Goal: Task Accomplishment & Management: Manage account settings

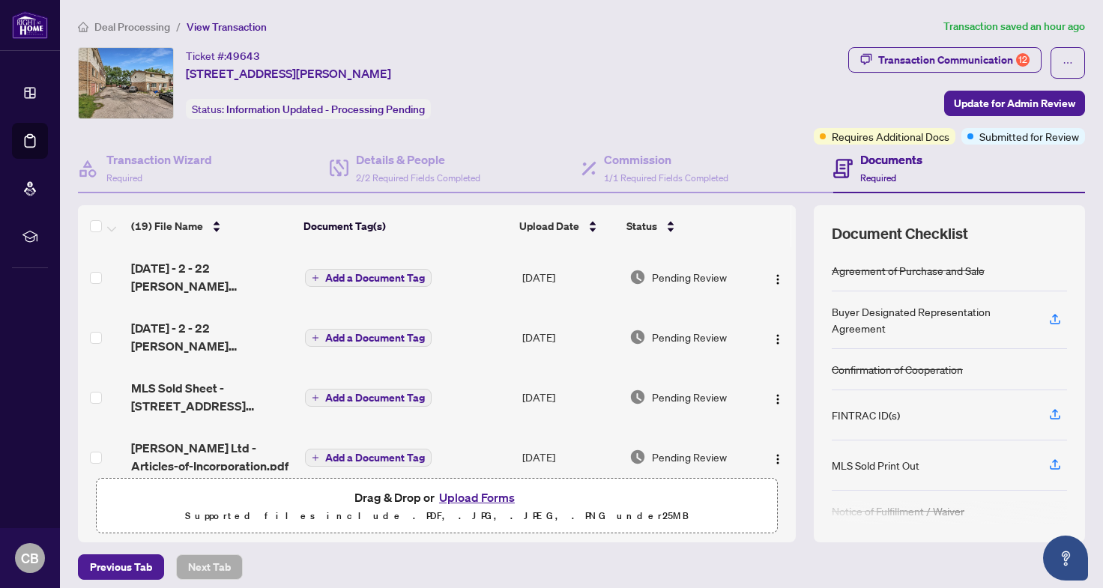
scroll to position [163, 0]
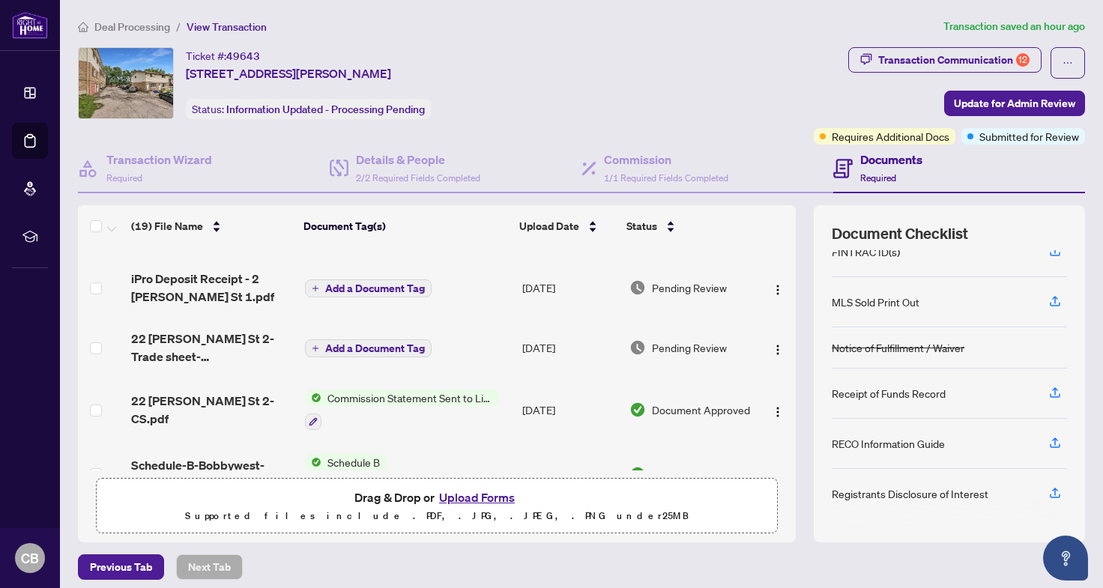
click at [154, 28] on span "Deal Processing" at bounding box center [132, 26] width 76 height 13
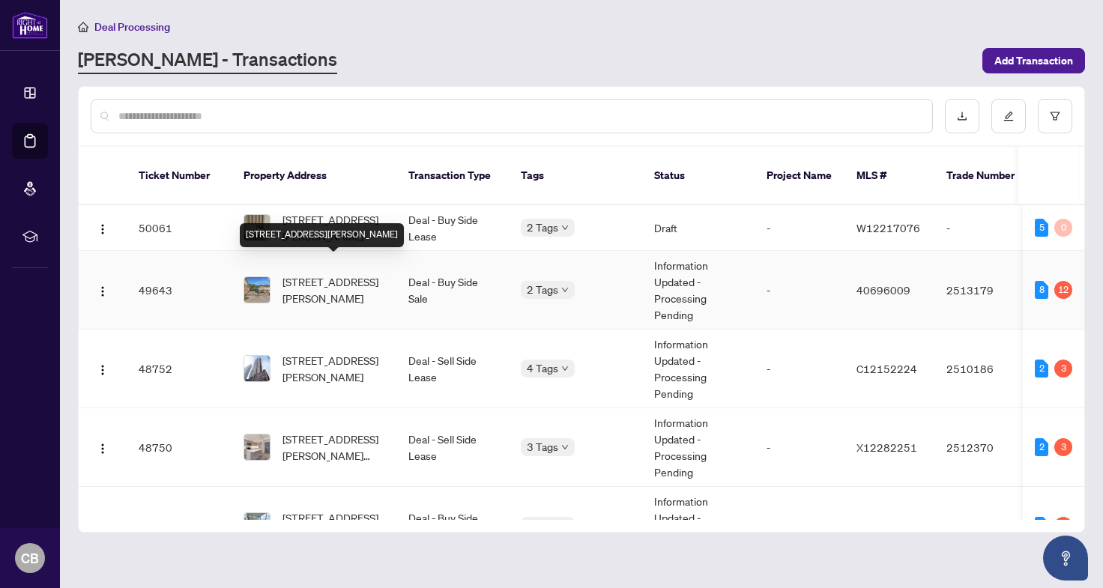
click at [396, 223] on div "[STREET_ADDRESS][PERSON_NAME]" at bounding box center [322, 235] width 164 height 24
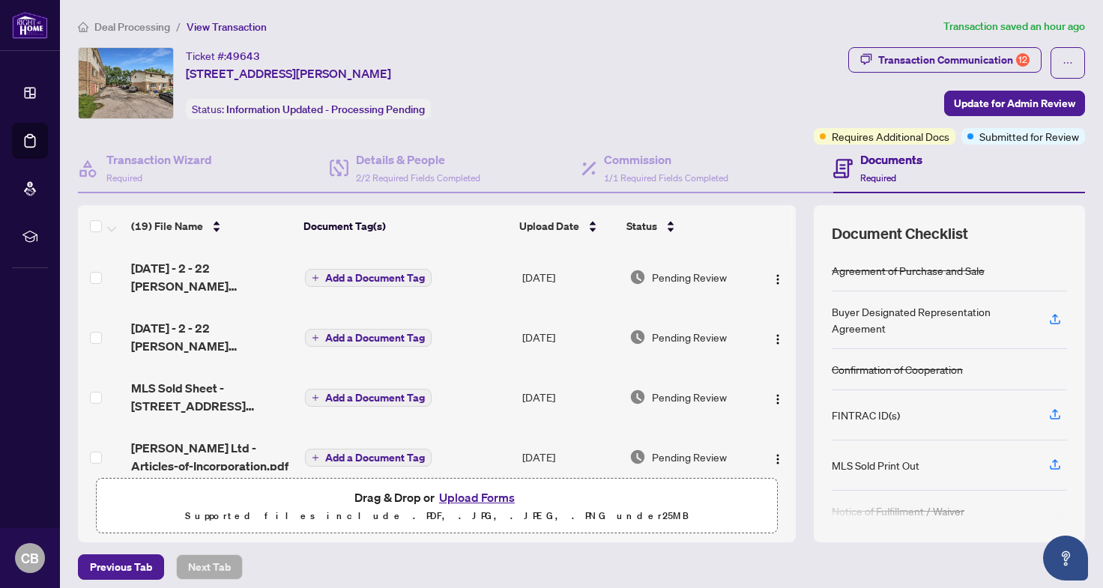
click at [137, 29] on span "Deal Processing" at bounding box center [132, 26] width 76 height 13
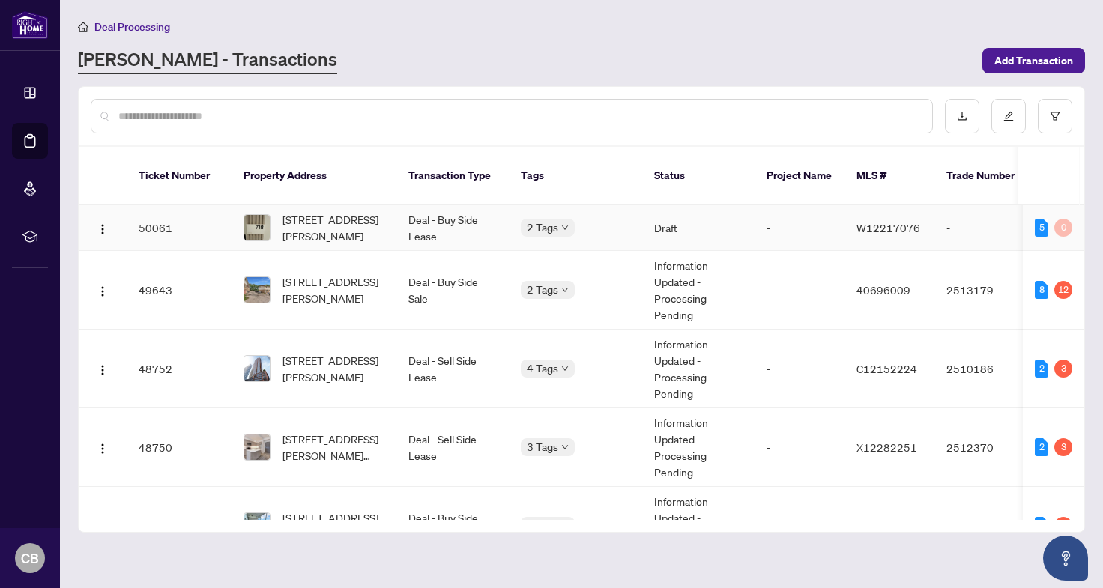
click at [432, 223] on td "Deal - Buy Side Lease" at bounding box center [452, 228] width 112 height 46
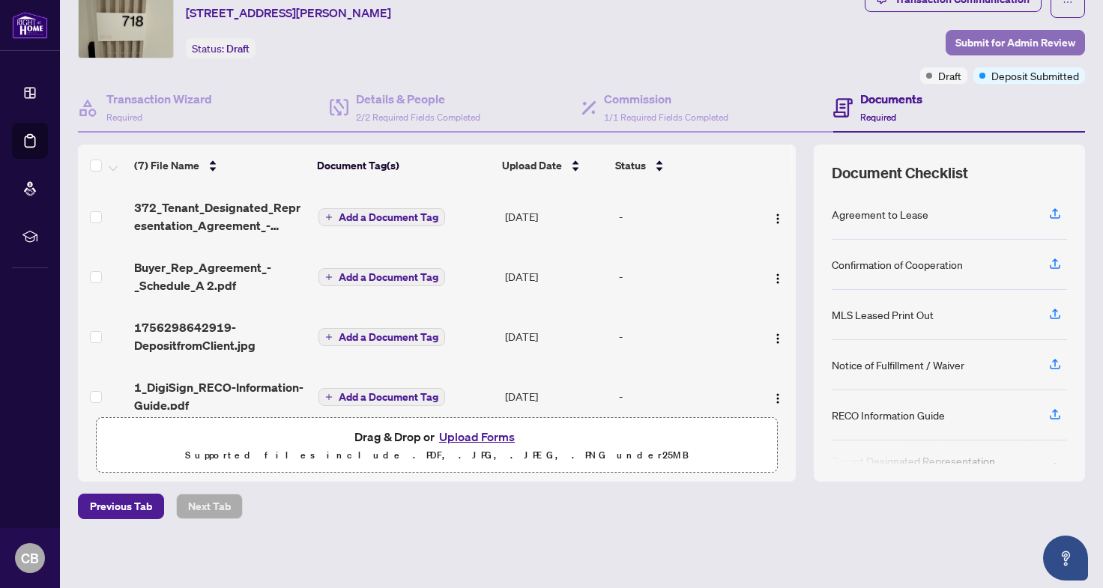
click at [994, 40] on span "Submit for Admin Review" at bounding box center [1016, 43] width 120 height 24
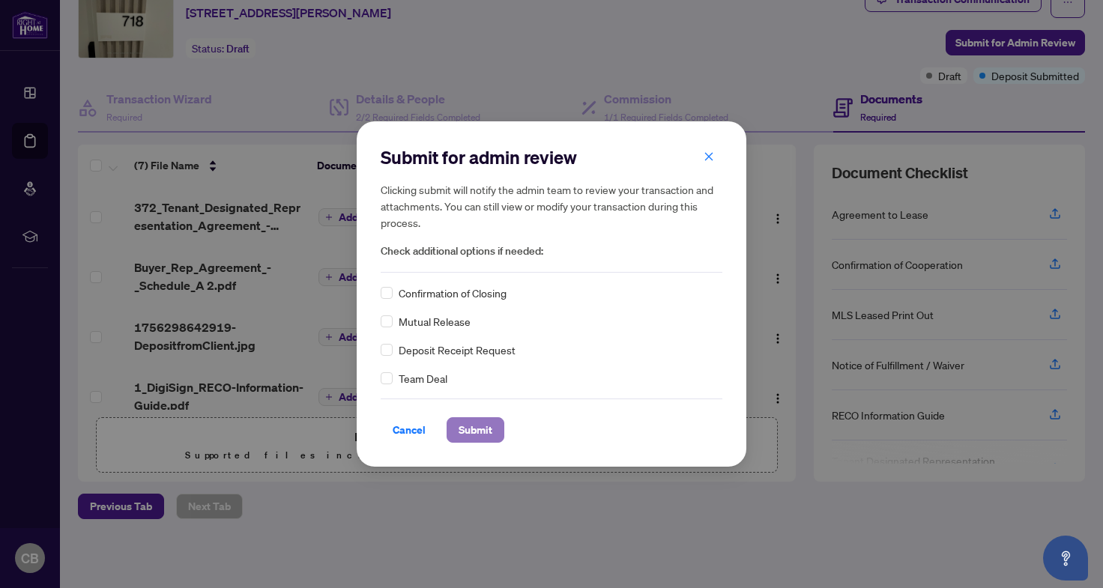
click at [483, 431] on span "Submit" at bounding box center [476, 430] width 34 height 24
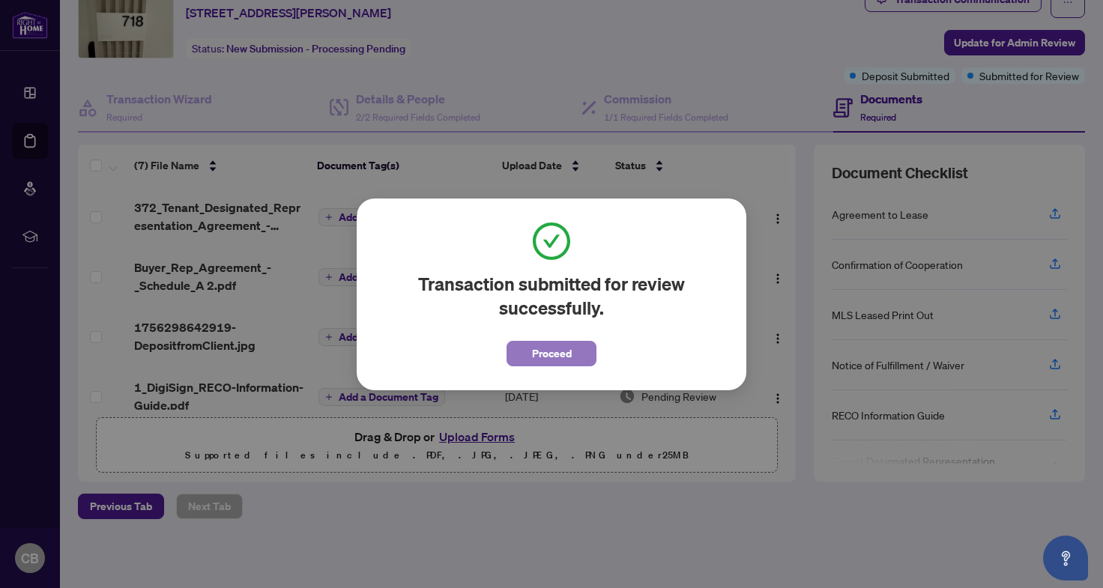
click at [579, 344] on button "Proceed" at bounding box center [552, 353] width 90 height 25
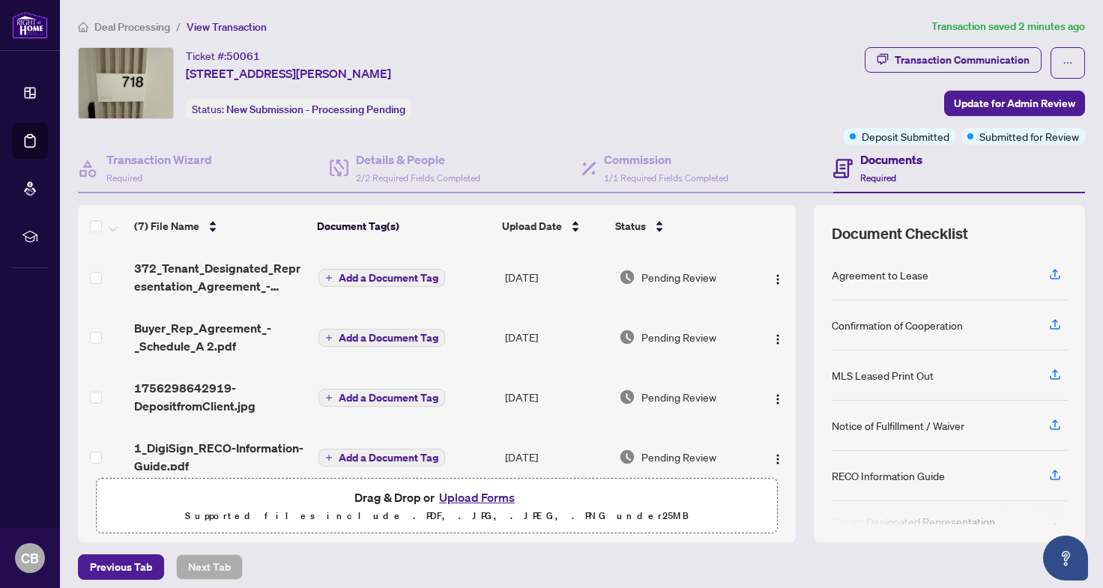
click at [145, 27] on span "Deal Processing" at bounding box center [132, 26] width 76 height 13
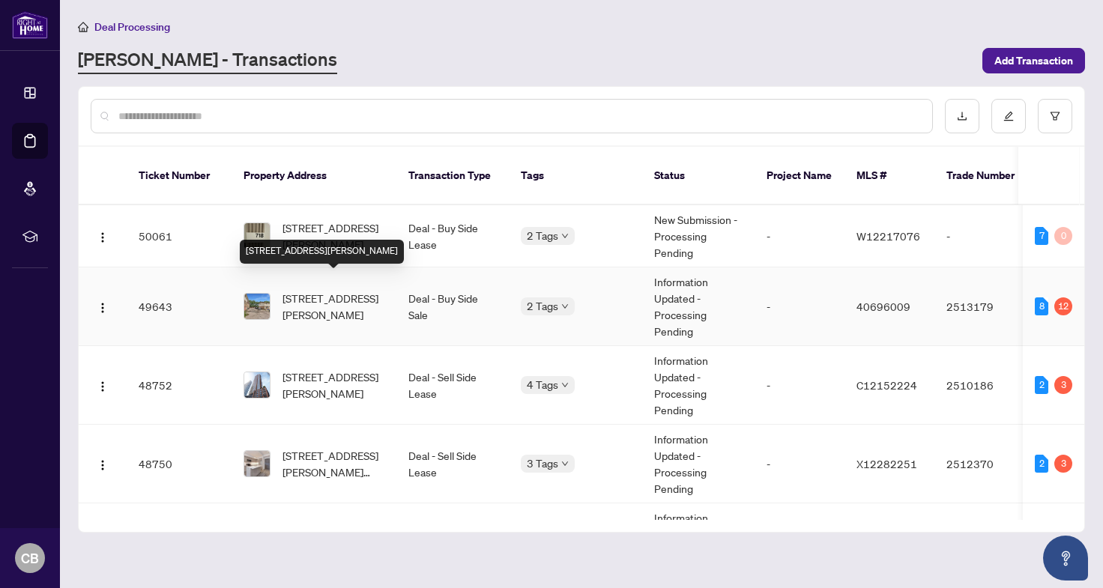
click at [348, 297] on span "[STREET_ADDRESS][PERSON_NAME]" at bounding box center [334, 306] width 102 height 33
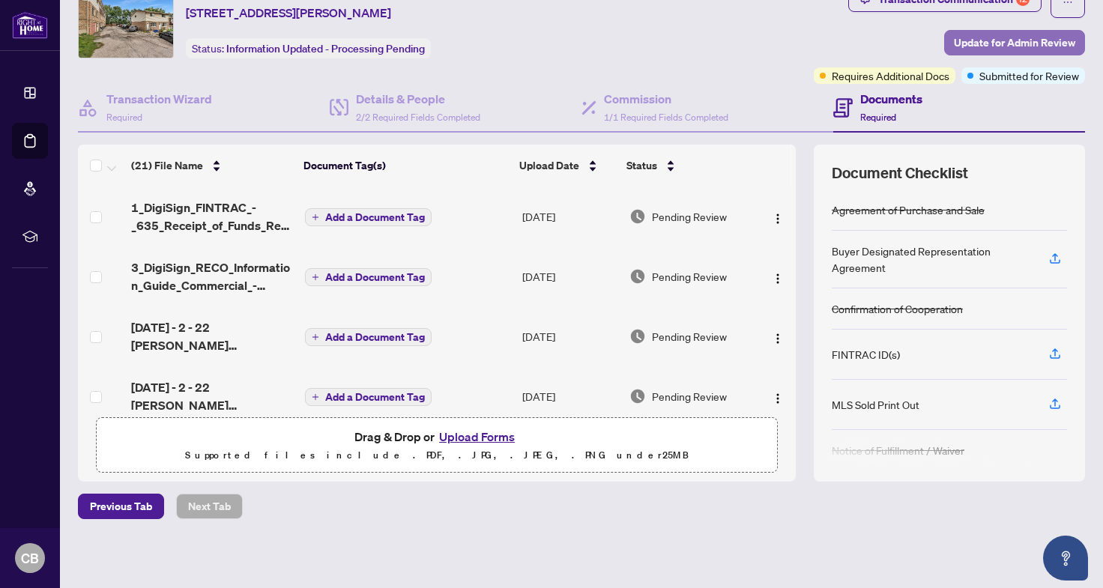
click at [986, 37] on span "Update for Admin Review" at bounding box center [1014, 43] width 121 height 24
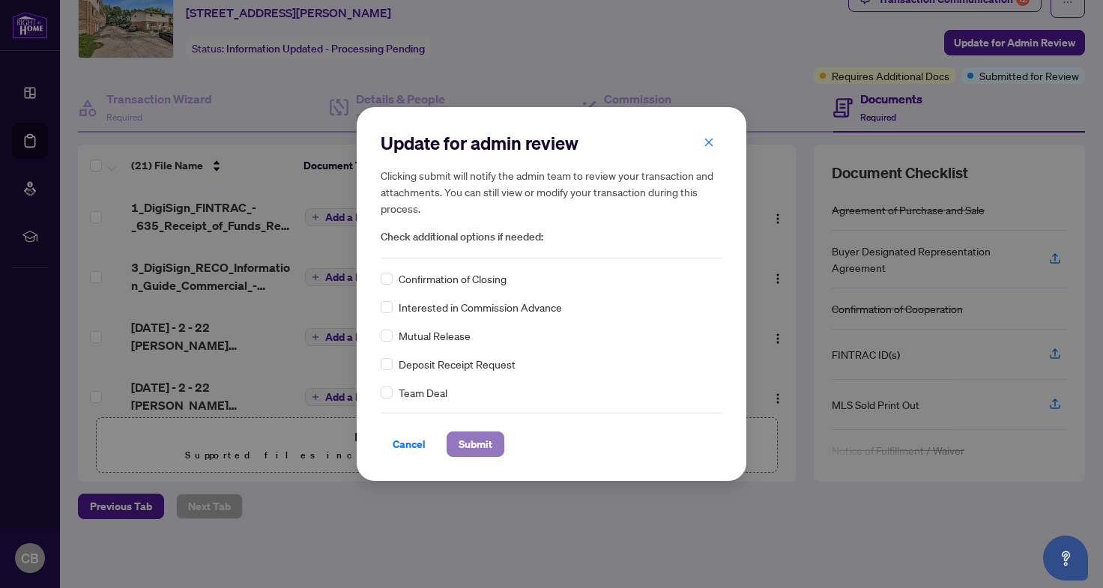
click at [487, 456] on span "Submit" at bounding box center [476, 444] width 34 height 24
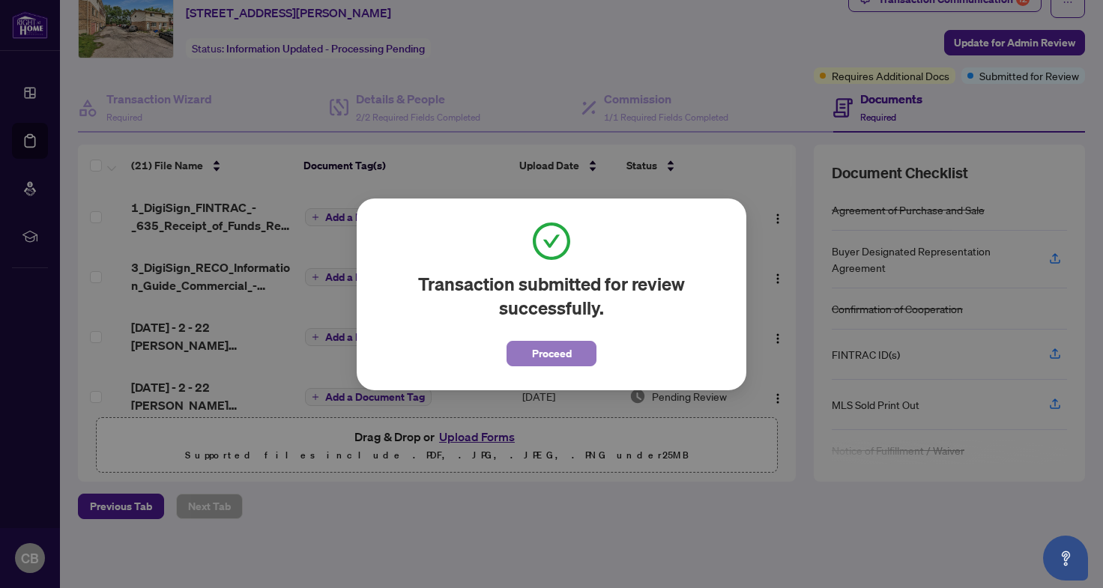
click at [543, 351] on span "Proceed" at bounding box center [552, 354] width 40 height 24
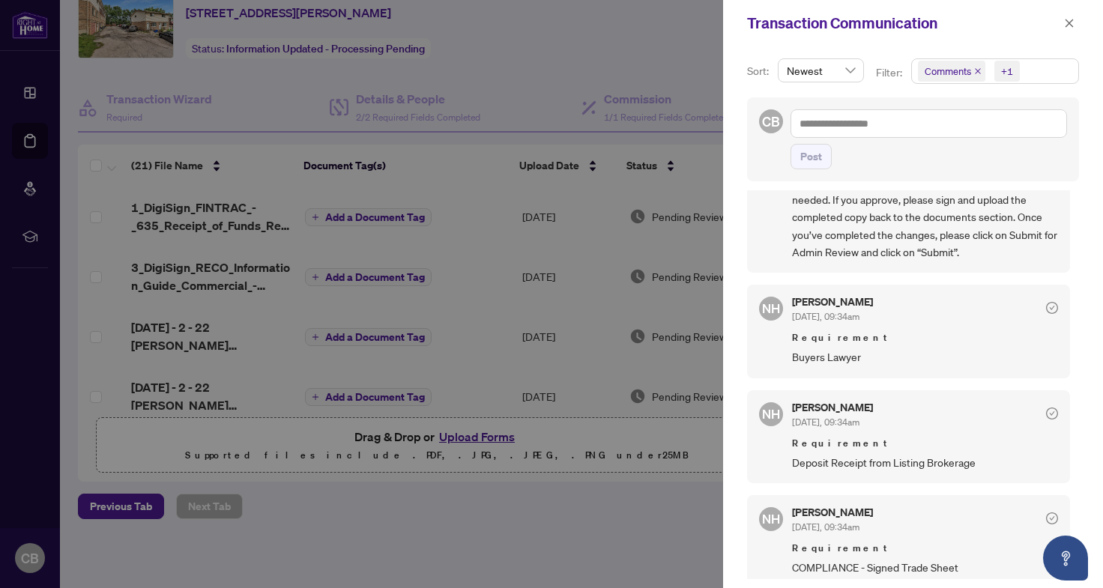
scroll to position [248, 0]
click at [518, 268] on div at bounding box center [551, 294] width 1103 height 588
click at [399, 79] on div at bounding box center [551, 294] width 1103 height 588
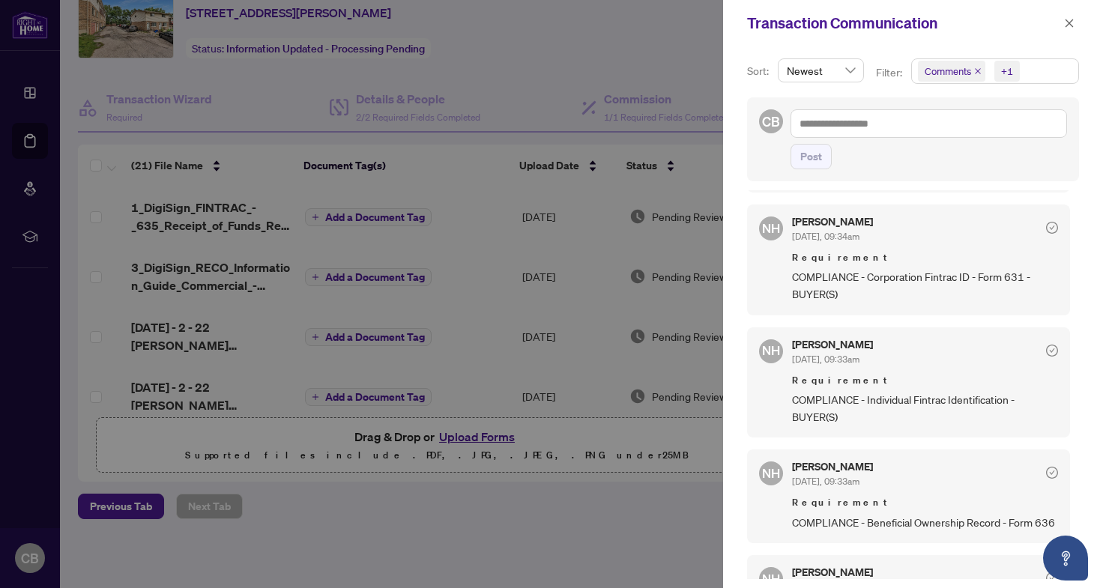
scroll to position [872, 0]
click at [1070, 25] on icon "close" at bounding box center [1069, 23] width 10 height 10
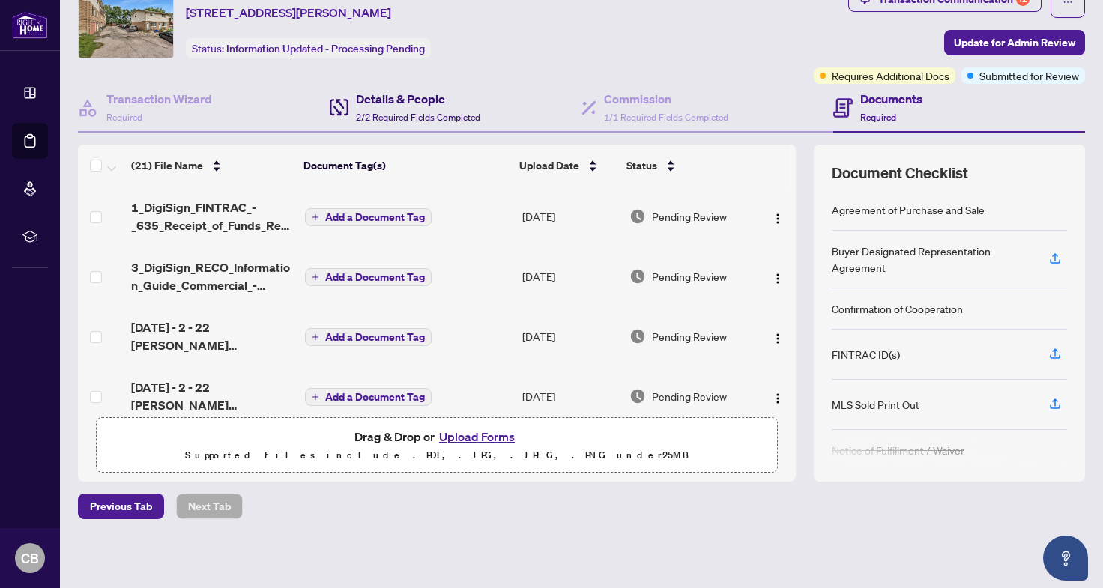
click at [387, 106] on h4 "Details & People" at bounding box center [418, 99] width 124 height 18
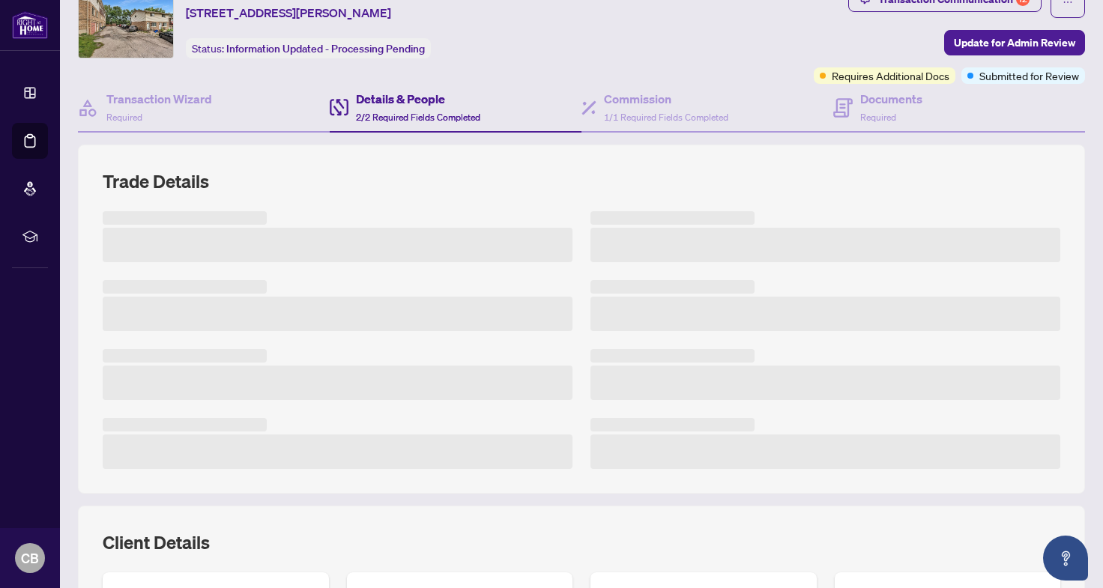
scroll to position [179, 0]
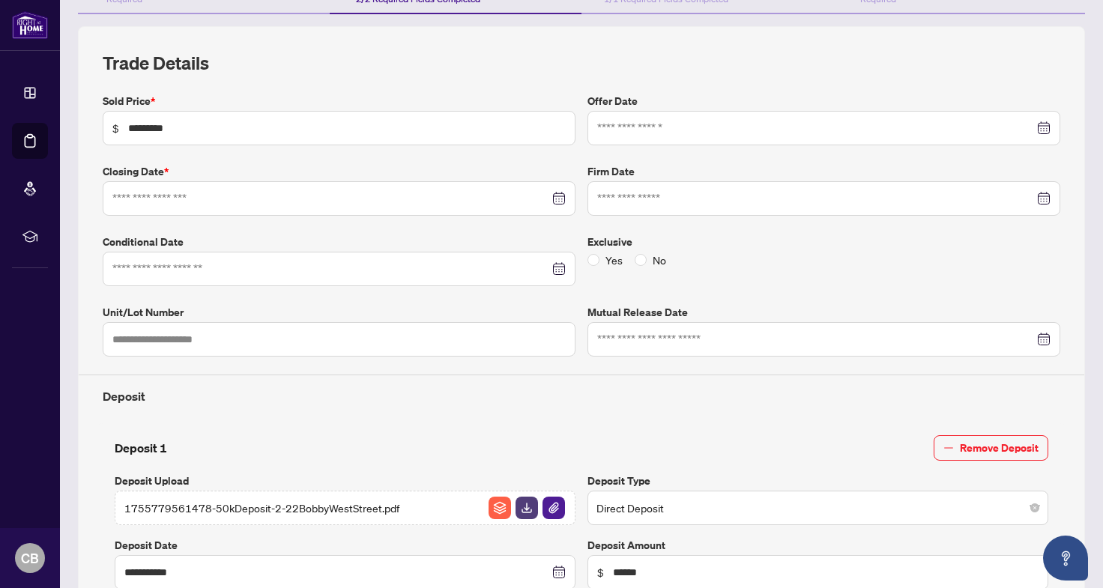
type input "**********"
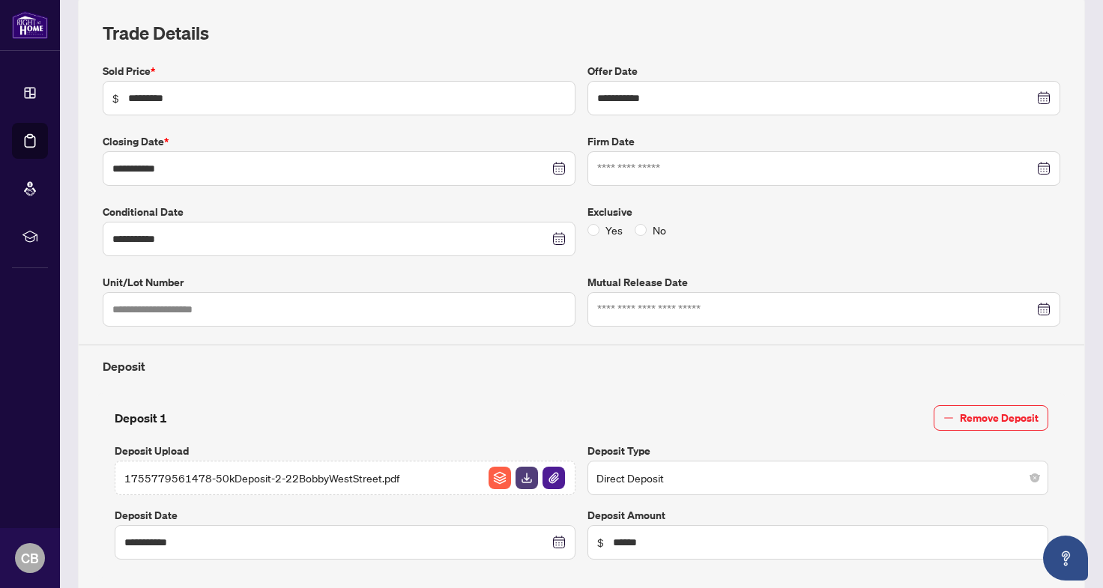
scroll to position [0, 0]
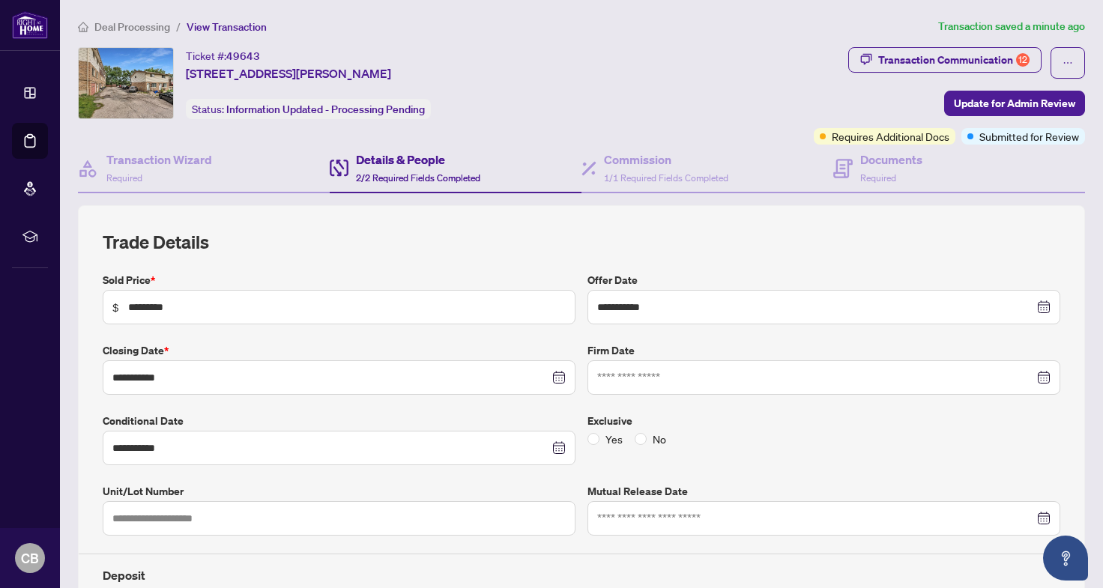
click at [147, 30] on span "Deal Processing" at bounding box center [132, 26] width 76 height 13
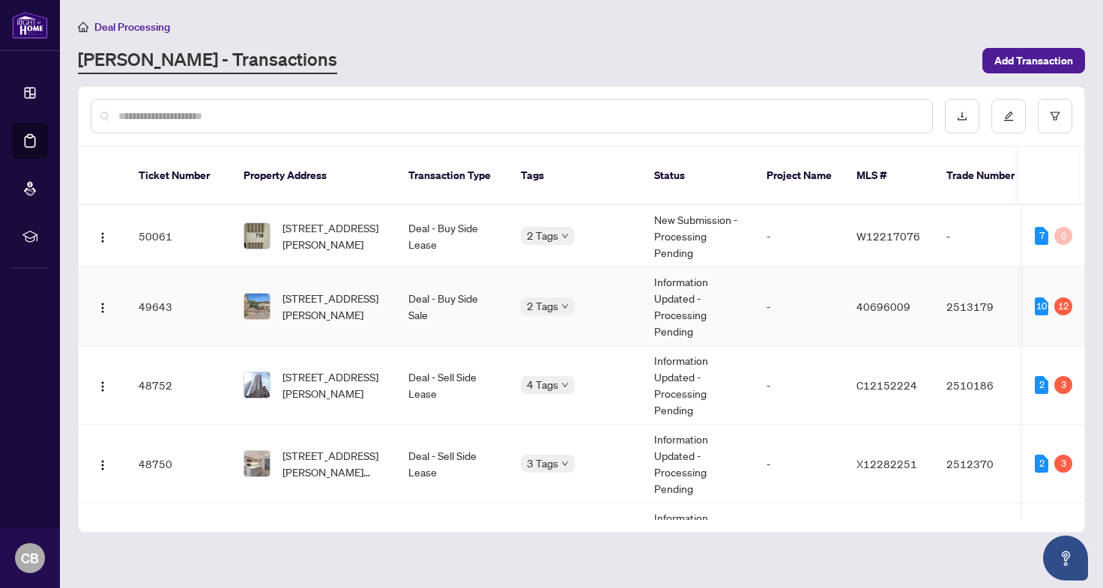
click at [322, 312] on td "[STREET_ADDRESS][PERSON_NAME]" at bounding box center [314, 307] width 165 height 79
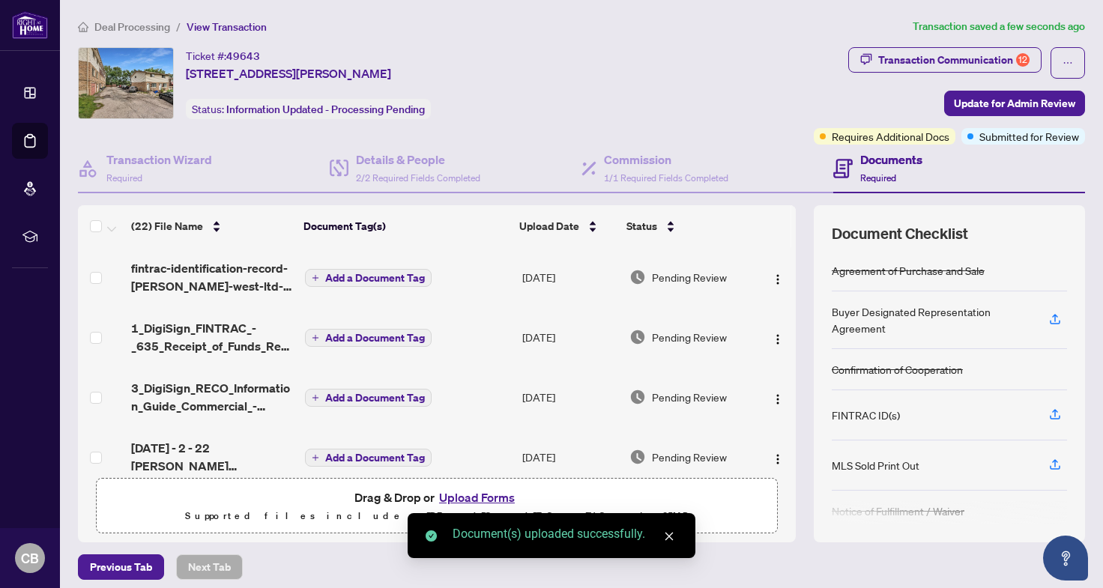
click at [604, 108] on div "Ticket #: 49643 [STREET_ADDRESS][PERSON_NAME] Status: Information Updated - Pro…" at bounding box center [443, 83] width 730 height 72
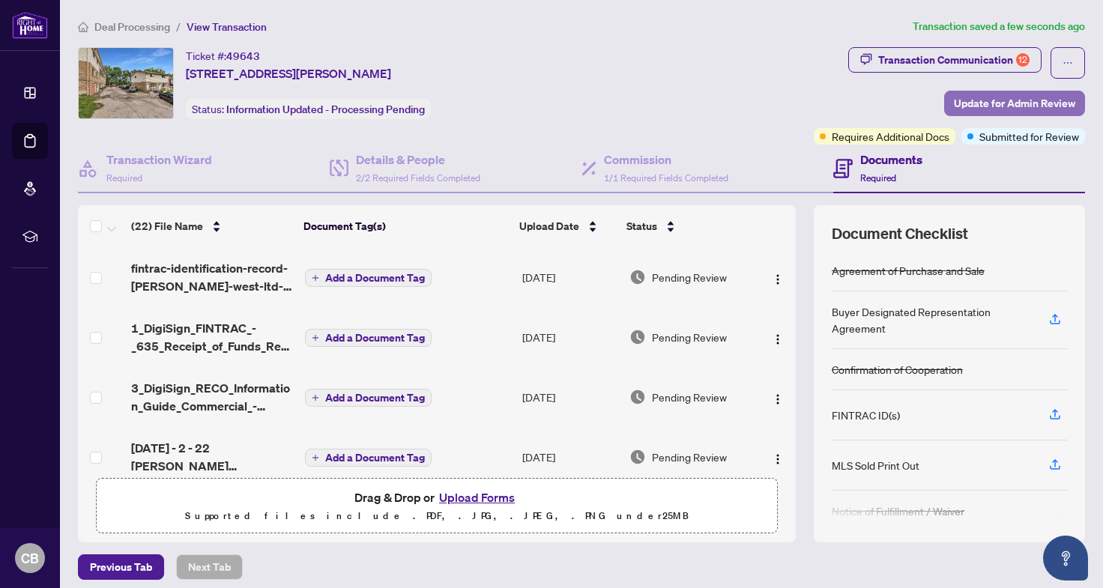
click at [962, 92] on span "Update for Admin Review" at bounding box center [1014, 103] width 121 height 24
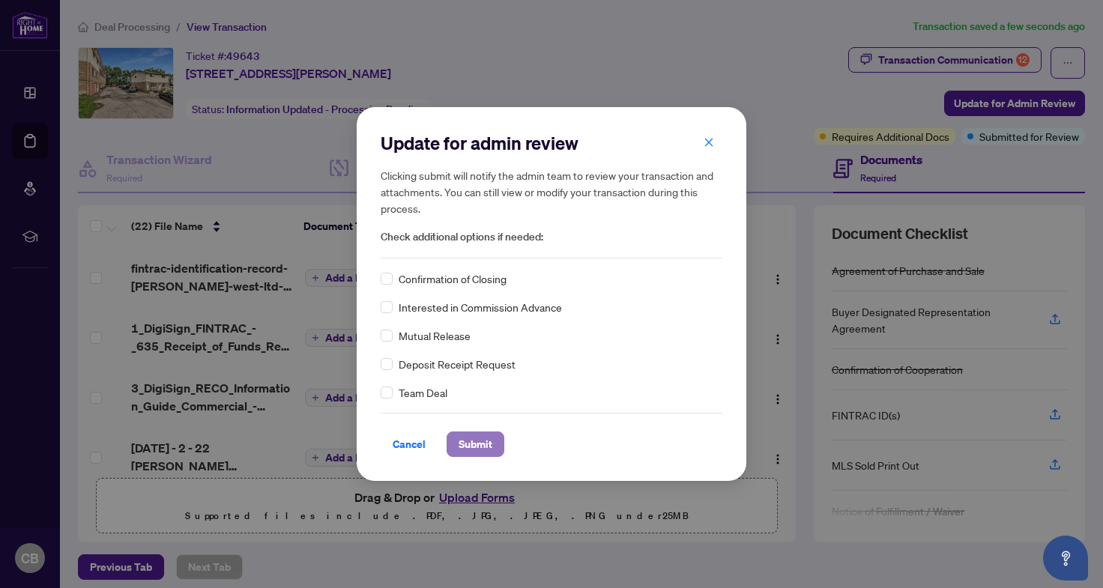
click at [466, 450] on span "Submit" at bounding box center [476, 444] width 34 height 24
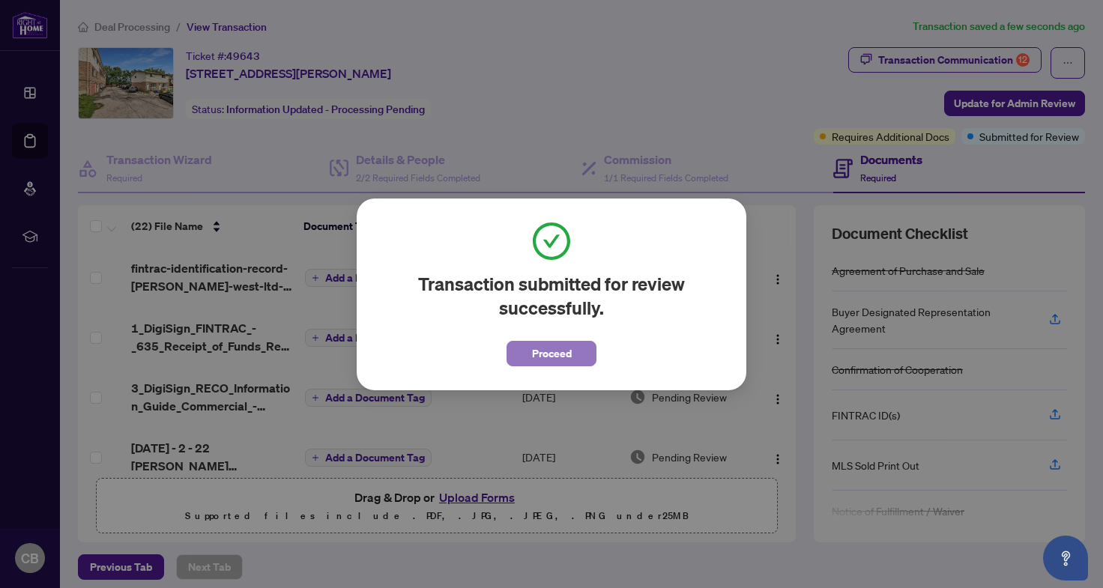
click at [537, 348] on span "Proceed" at bounding box center [552, 354] width 40 height 24
